Goal: Navigation & Orientation: Find specific page/section

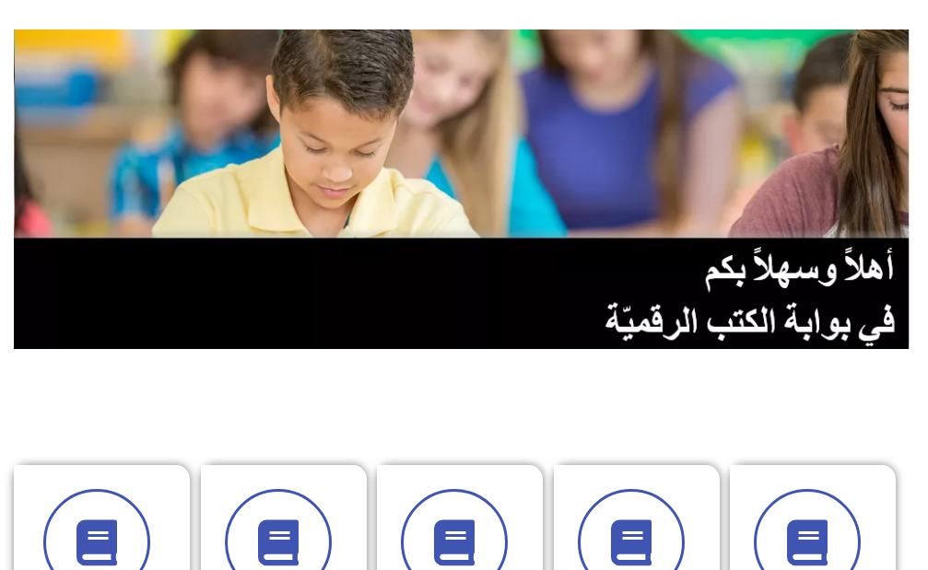
scroll to position [276, 0]
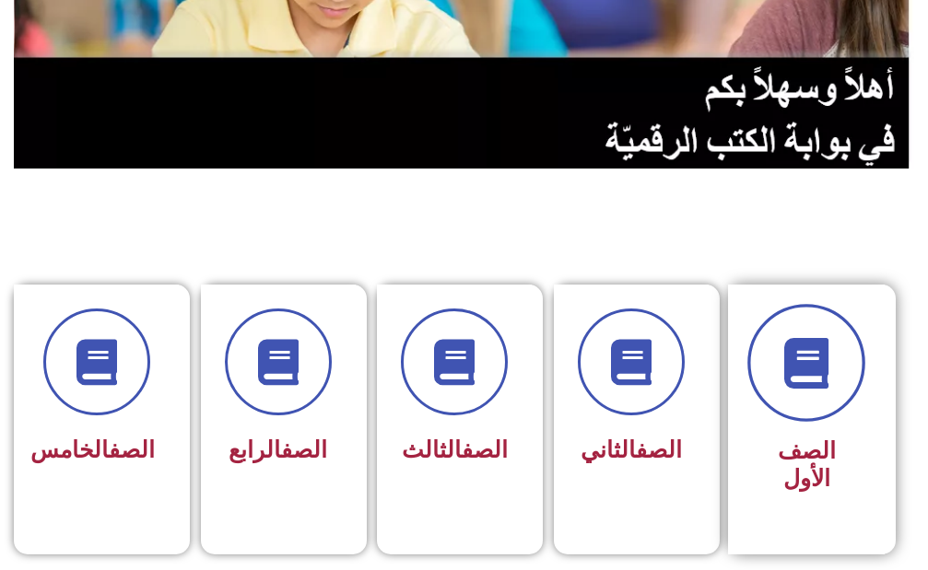
click at [839, 401] on span at bounding box center [806, 363] width 118 height 118
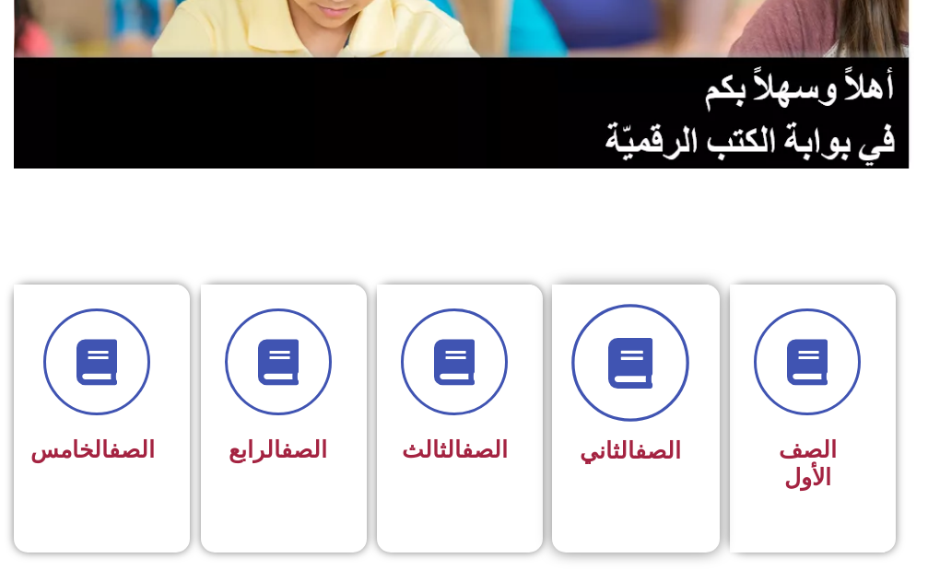
click at [646, 403] on span at bounding box center [630, 363] width 118 height 118
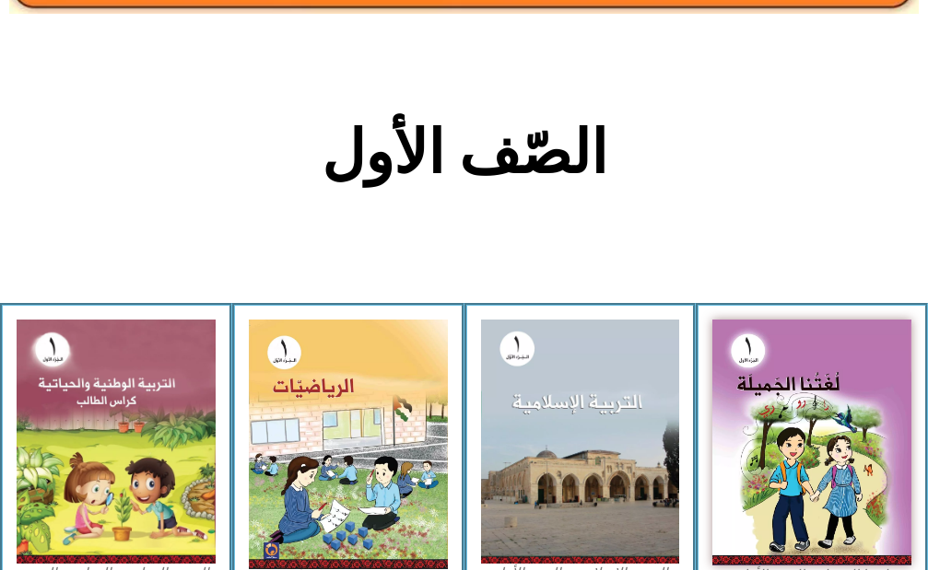
scroll to position [369, 0]
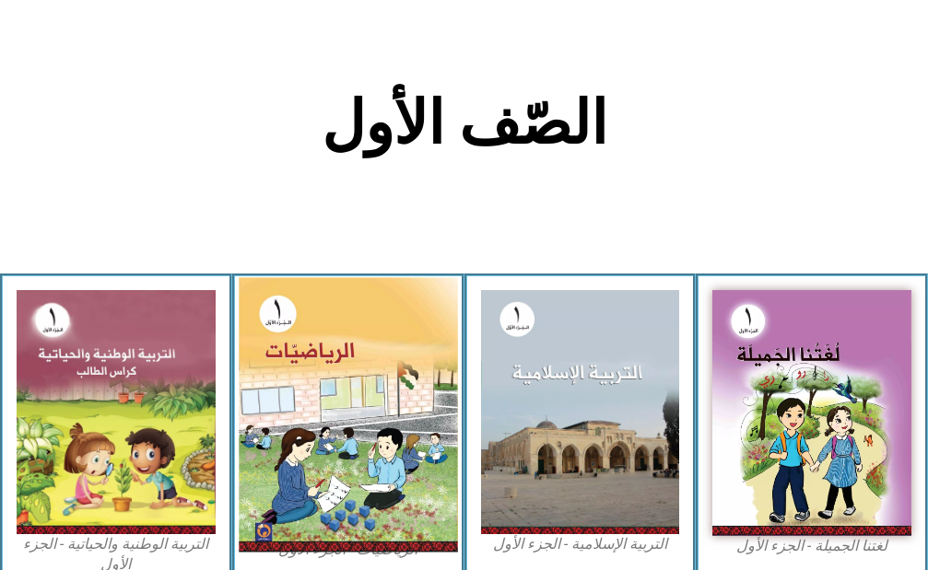
click at [346, 396] on img at bounding box center [348, 415] width 218 height 275
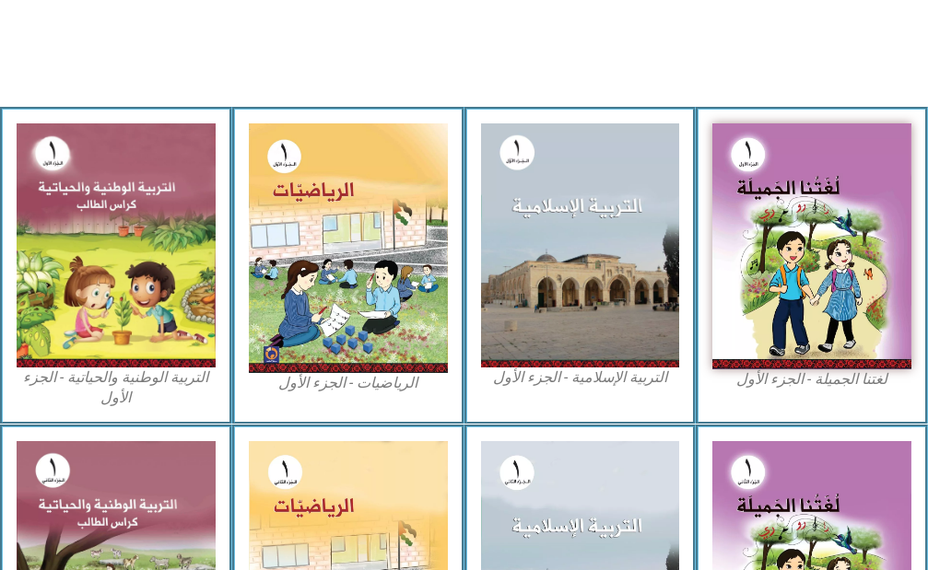
scroll to position [553, 0]
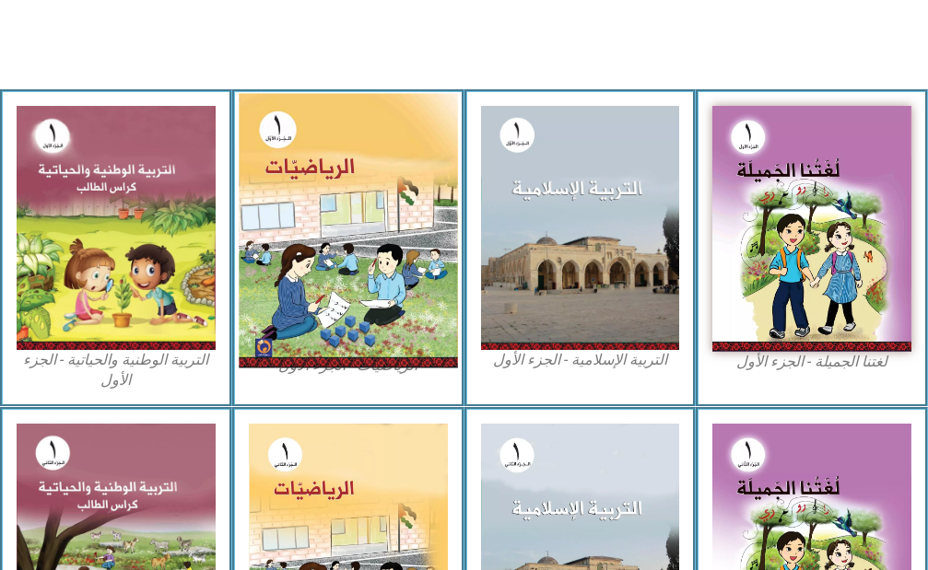
click at [398, 349] on img at bounding box center [348, 231] width 218 height 275
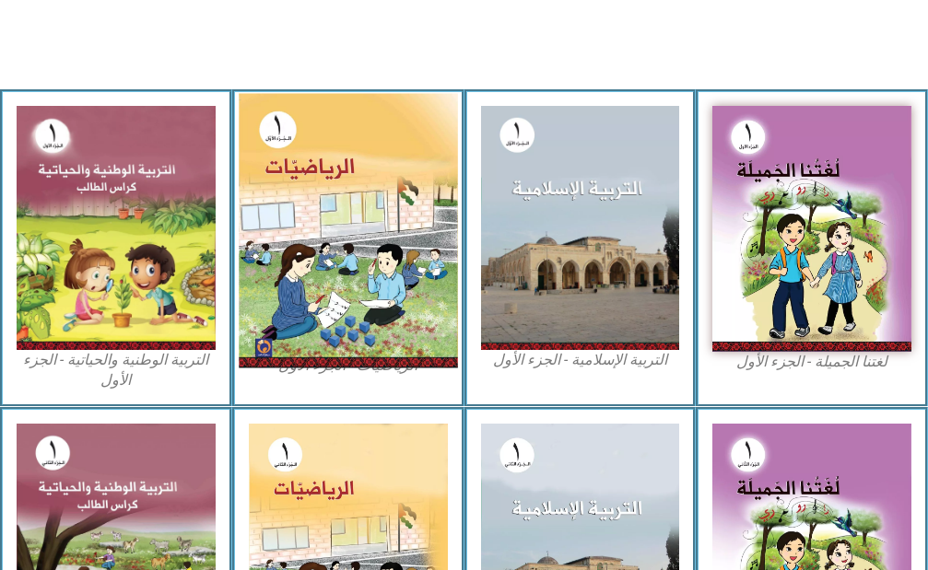
drag, startPoint x: 398, startPoint y: 349, endPoint x: 401, endPoint y: 338, distance: 11.4
click at [401, 338] on img at bounding box center [348, 231] width 218 height 275
click at [346, 211] on img at bounding box center [348, 231] width 218 height 275
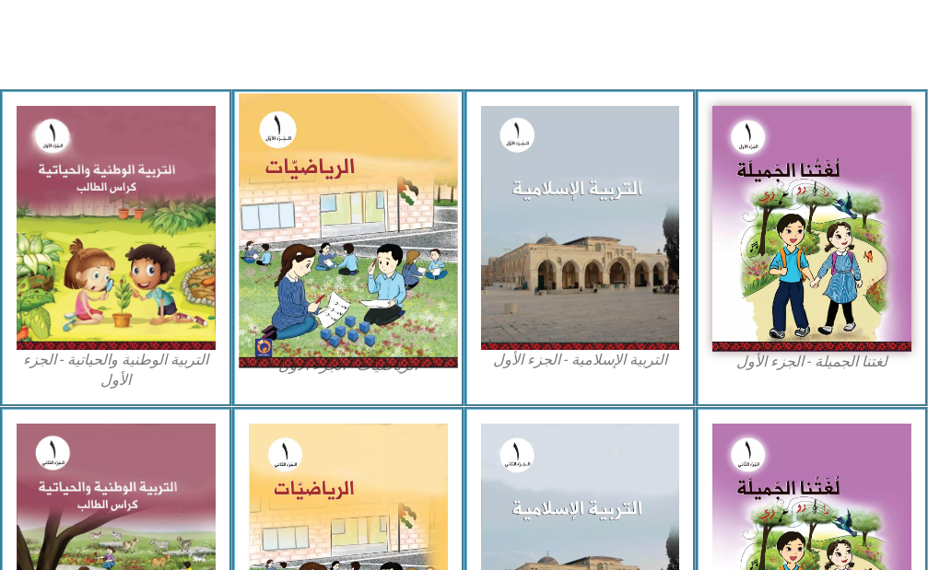
click at [346, 211] on img at bounding box center [348, 231] width 218 height 275
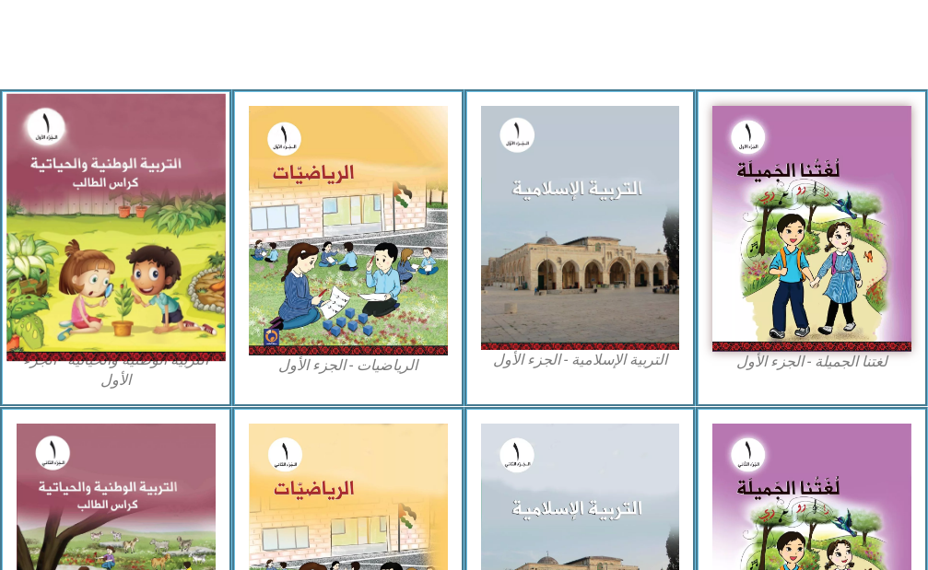
click at [152, 275] on img at bounding box center [115, 228] width 218 height 268
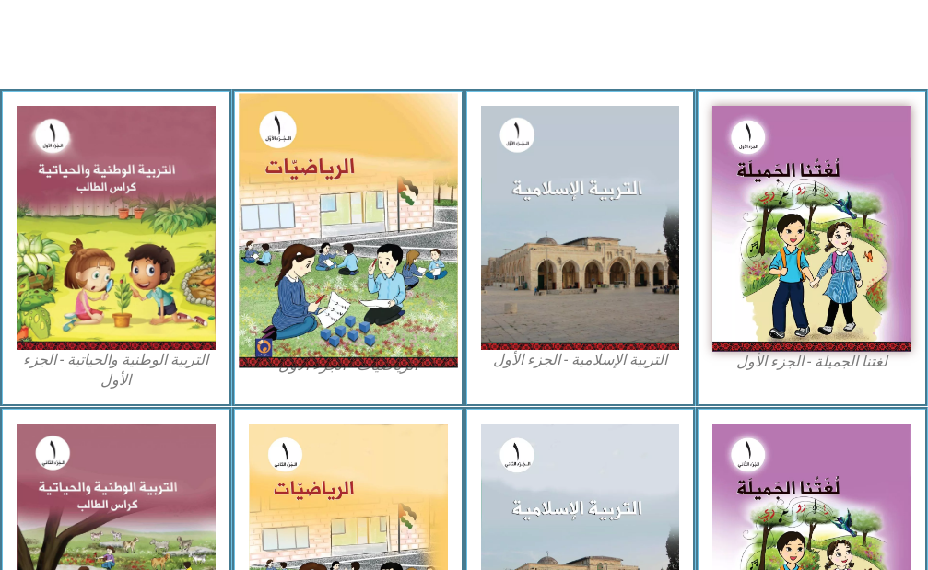
click at [355, 180] on img at bounding box center [348, 231] width 218 height 275
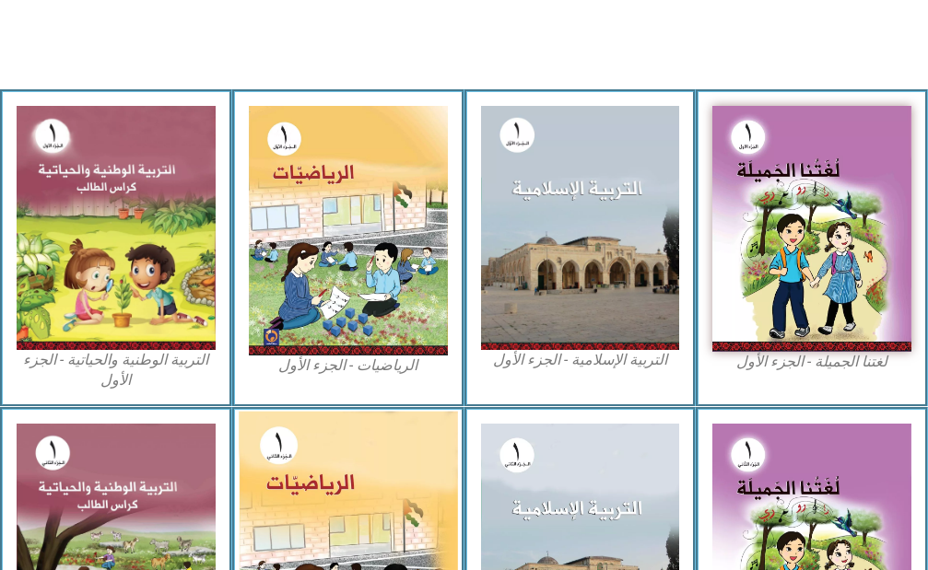
click at [354, 478] on img at bounding box center [348, 547] width 218 height 270
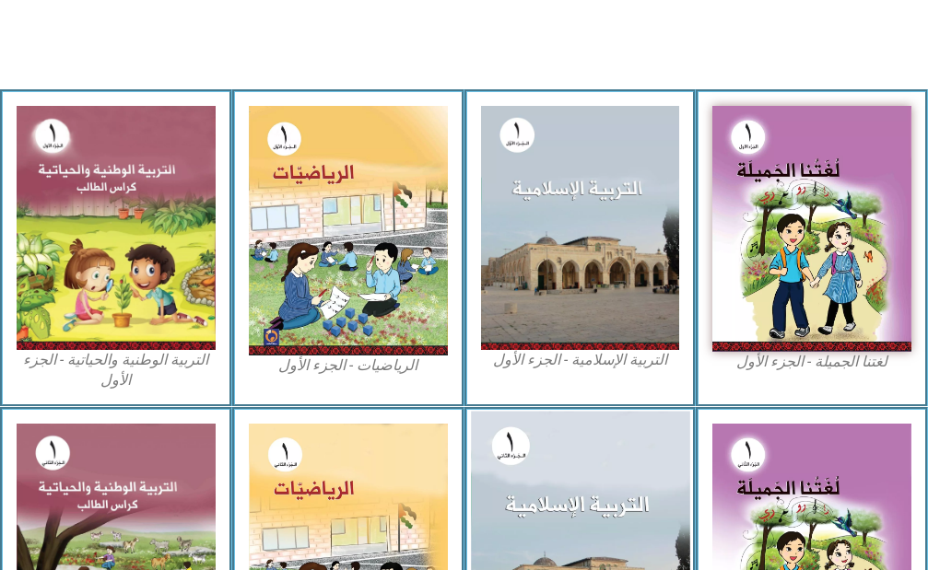
drag, startPoint x: 354, startPoint y: 478, endPoint x: 659, endPoint y: 504, distance: 306.1
click at [355, 478] on img at bounding box center [348, 547] width 199 height 246
click at [637, 504] on img at bounding box center [580, 549] width 218 height 274
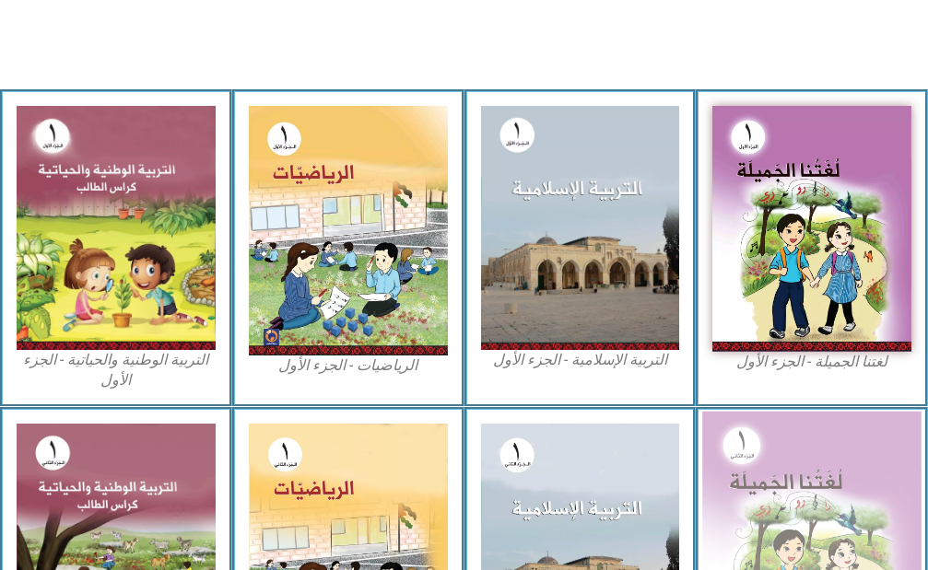
click at [777, 475] on img at bounding box center [811, 547] width 218 height 270
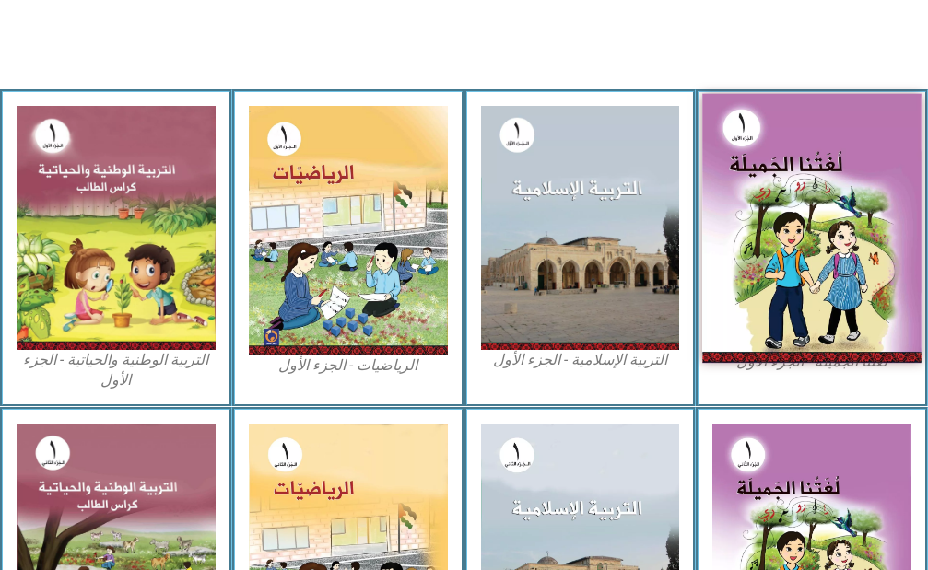
click at [757, 264] on img at bounding box center [811, 229] width 218 height 270
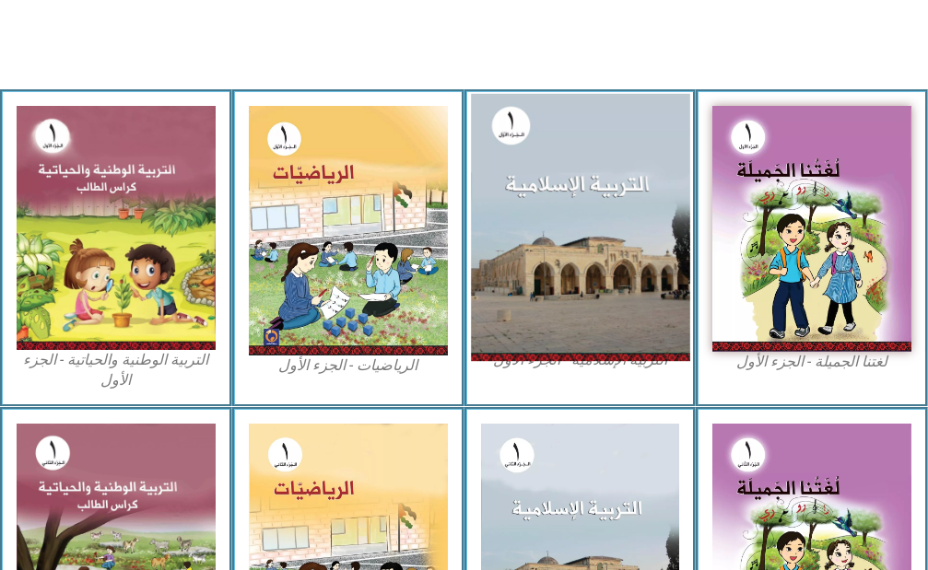
click at [650, 253] on img at bounding box center [580, 228] width 218 height 268
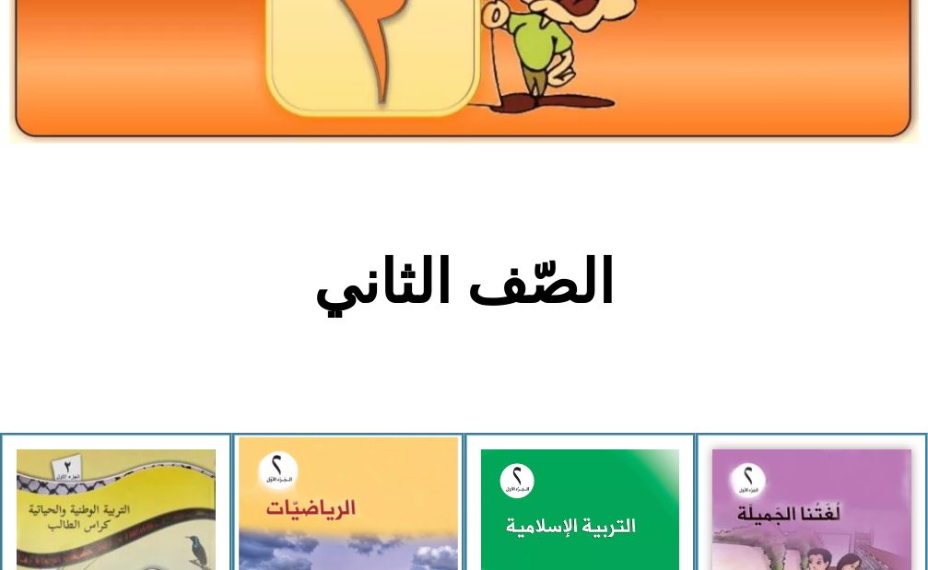
scroll to position [369, 0]
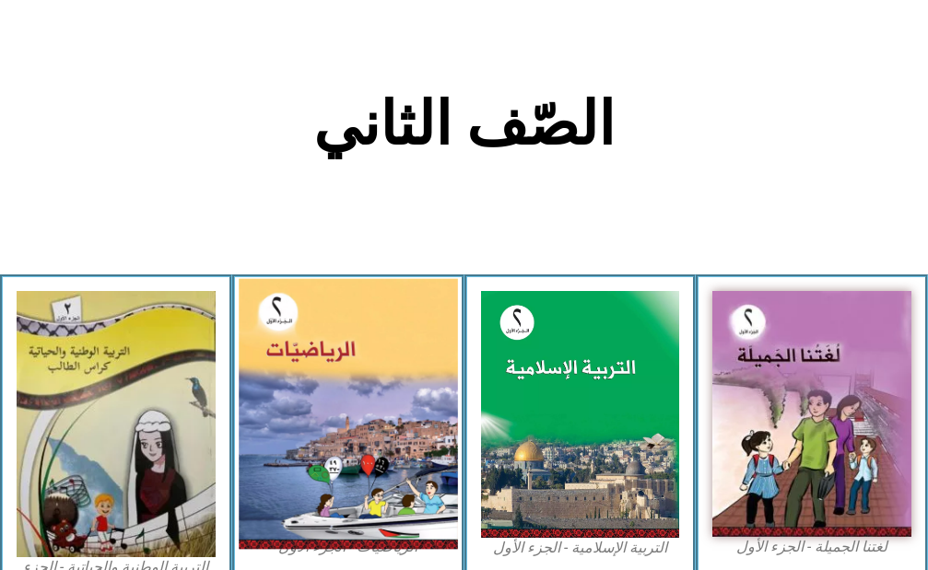
click at [298, 403] on img at bounding box center [348, 413] width 218 height 271
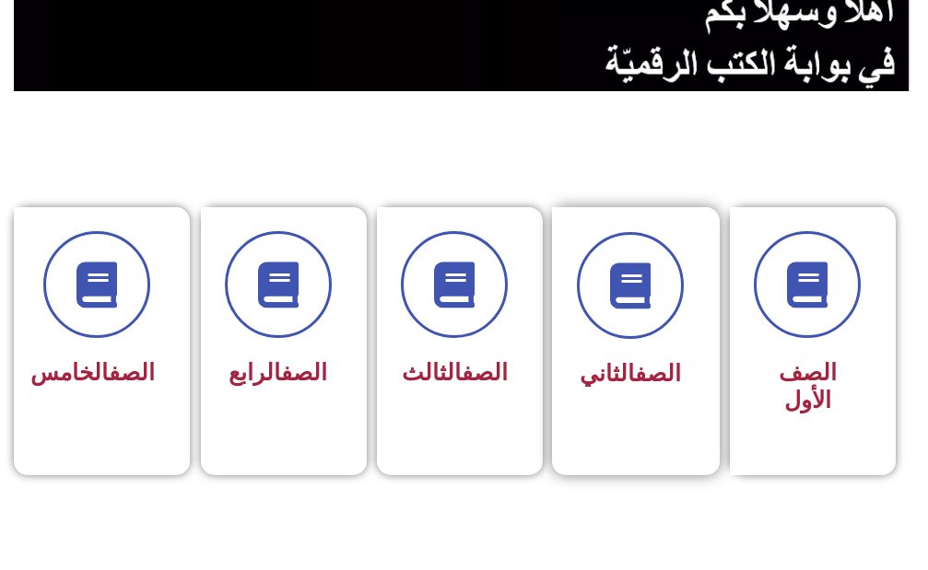
scroll to position [369, 0]
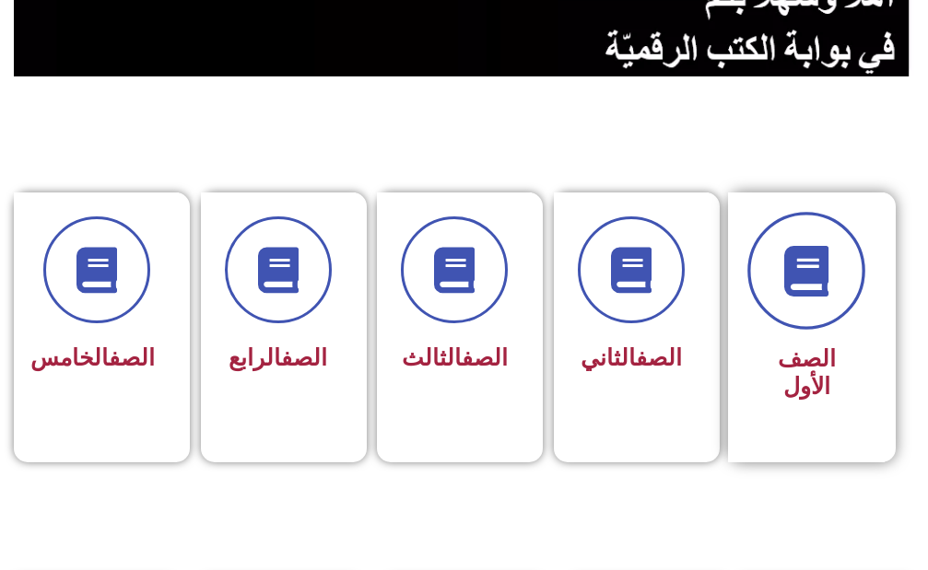
click at [790, 311] on span at bounding box center [806, 271] width 118 height 118
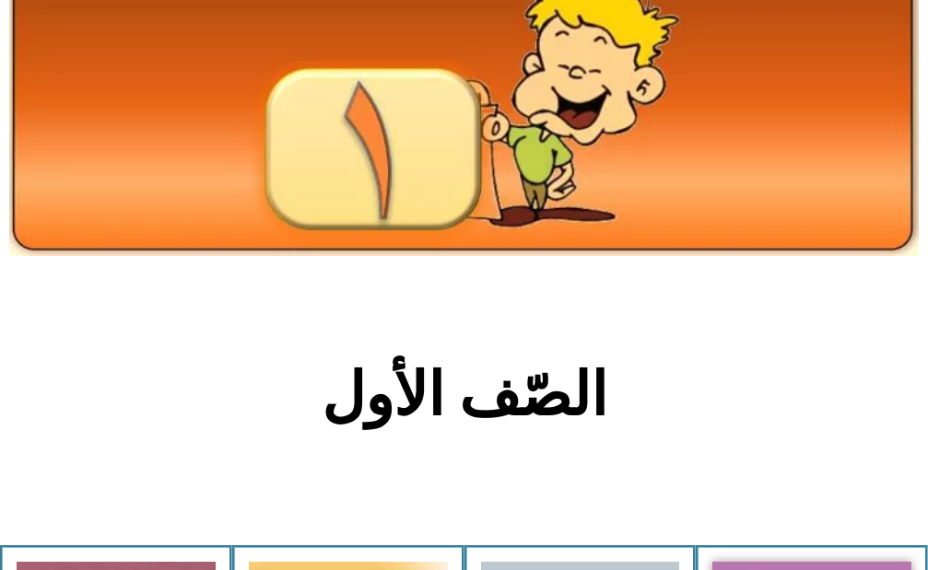
scroll to position [461, 0]
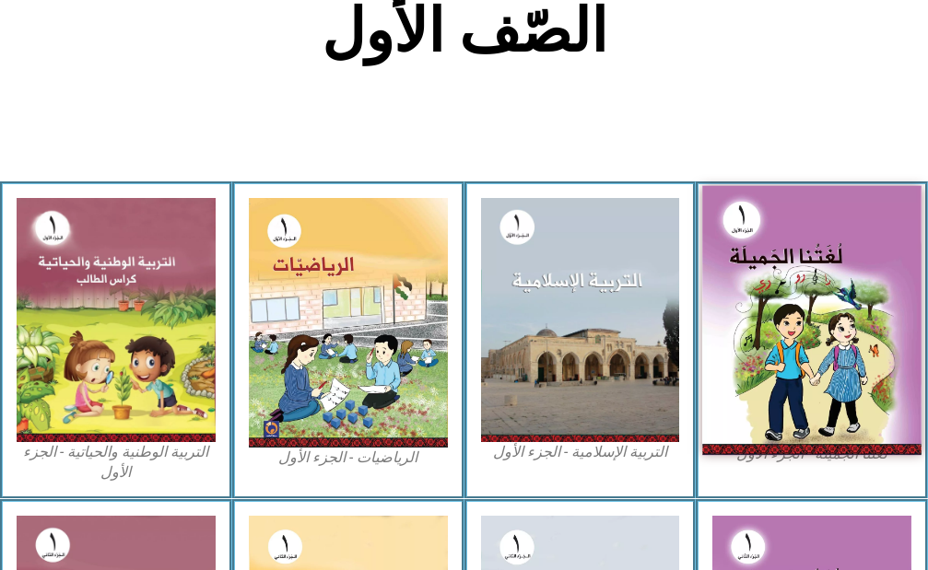
click at [844, 290] on img at bounding box center [811, 321] width 218 height 270
click at [843, 290] on img at bounding box center [811, 321] width 218 height 270
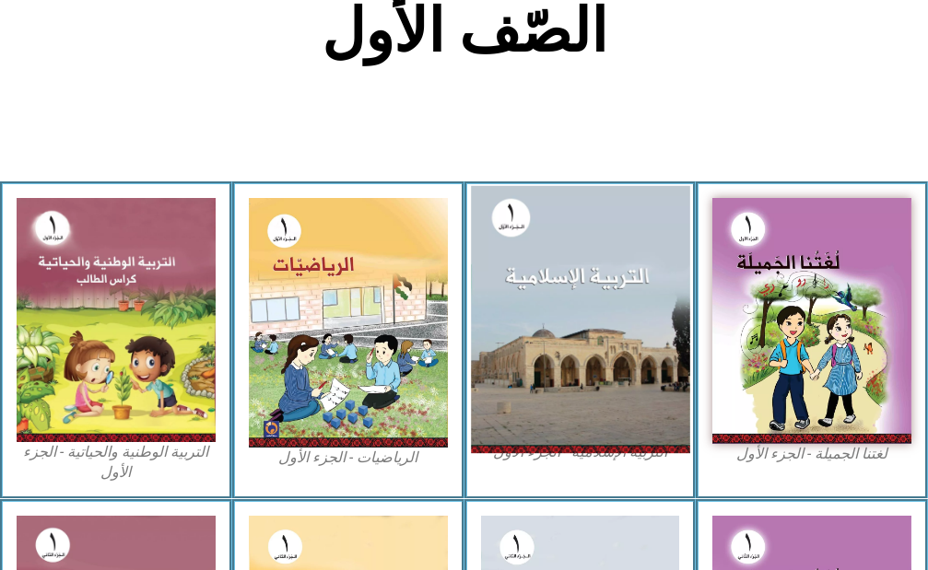
click at [586, 343] on img at bounding box center [580, 320] width 218 height 268
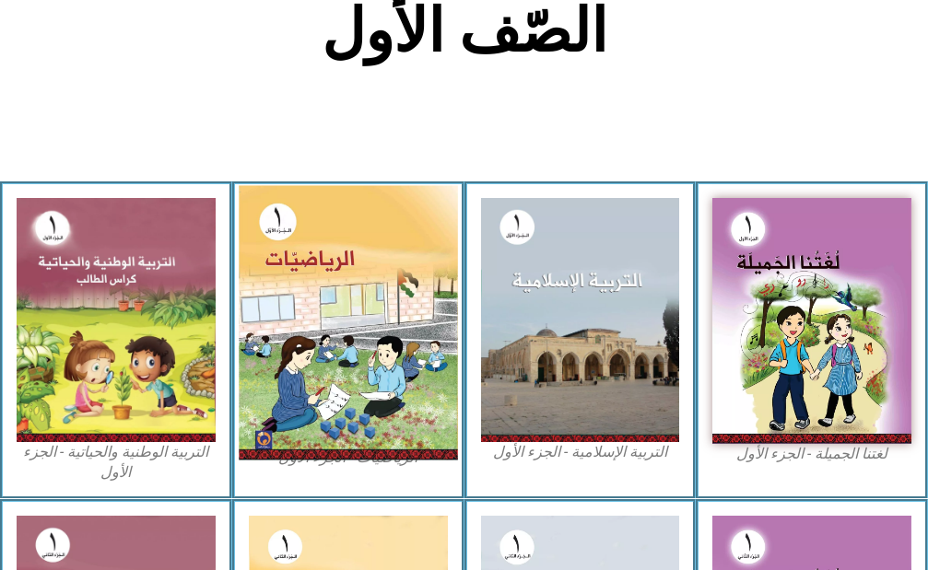
click at [406, 343] on img at bounding box center [348, 323] width 218 height 275
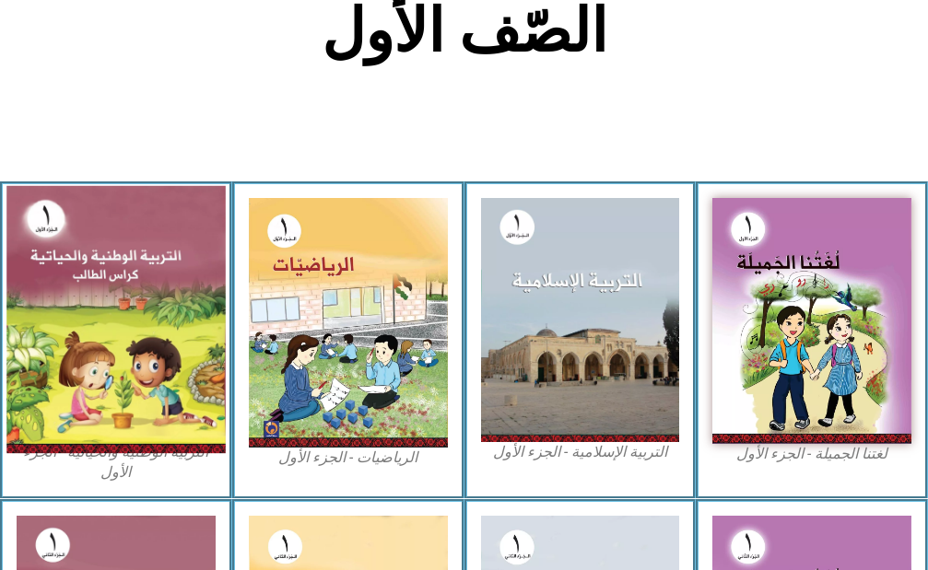
click at [74, 361] on img at bounding box center [115, 320] width 218 height 268
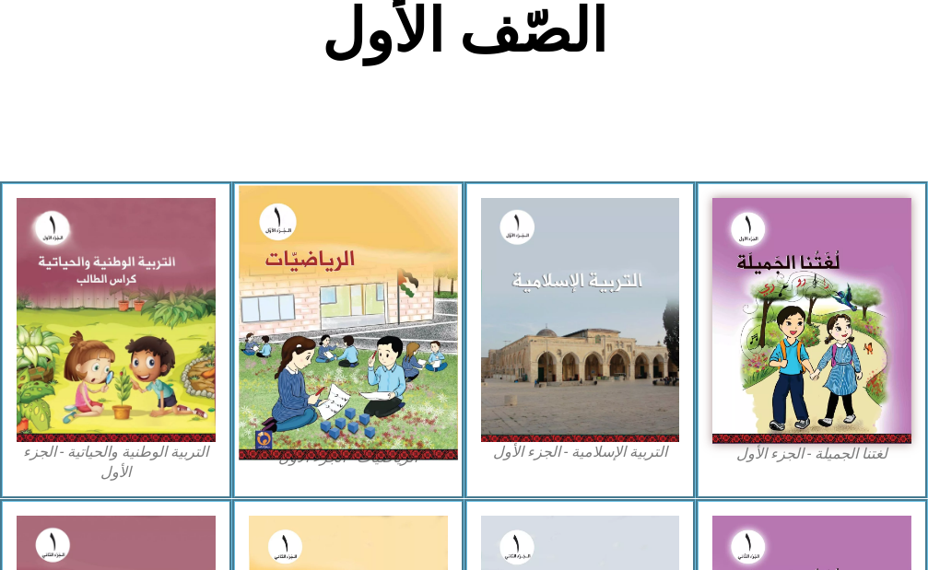
click at [285, 354] on img at bounding box center [348, 323] width 218 height 275
